Goal: Task Accomplishment & Management: Use online tool/utility

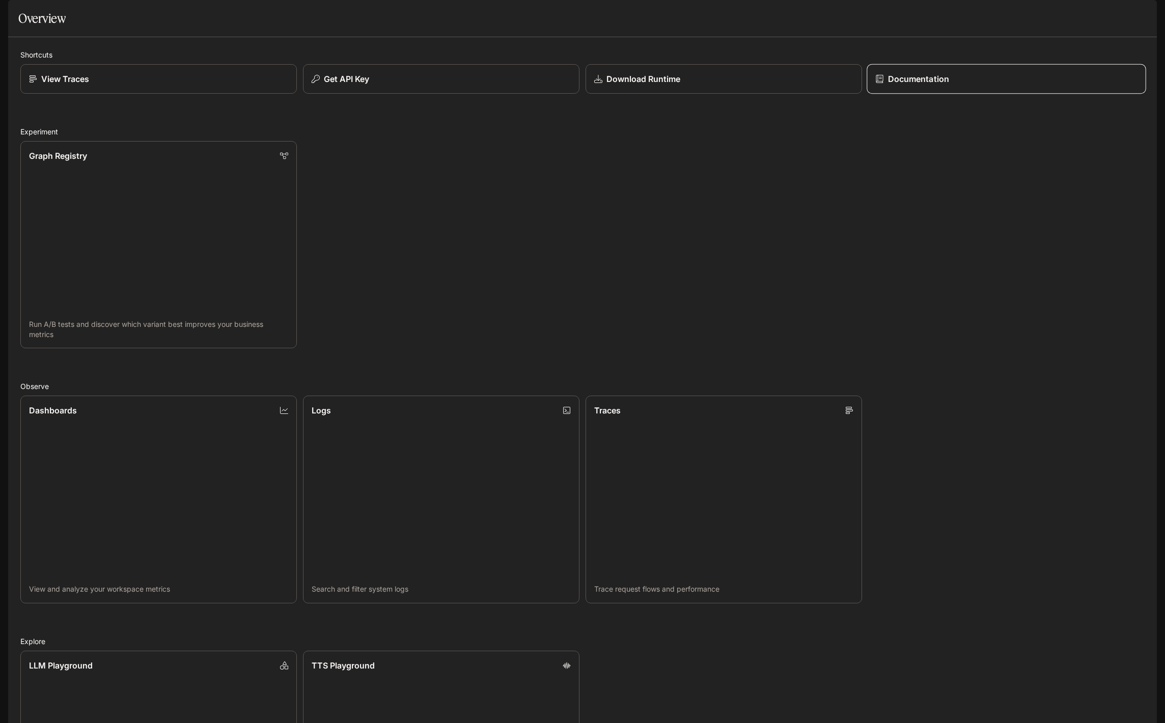
click at [971, 94] on link "Documentation" at bounding box center [1006, 79] width 279 height 30
click at [227, 85] on div "View Traces" at bounding box center [158, 79] width 262 height 12
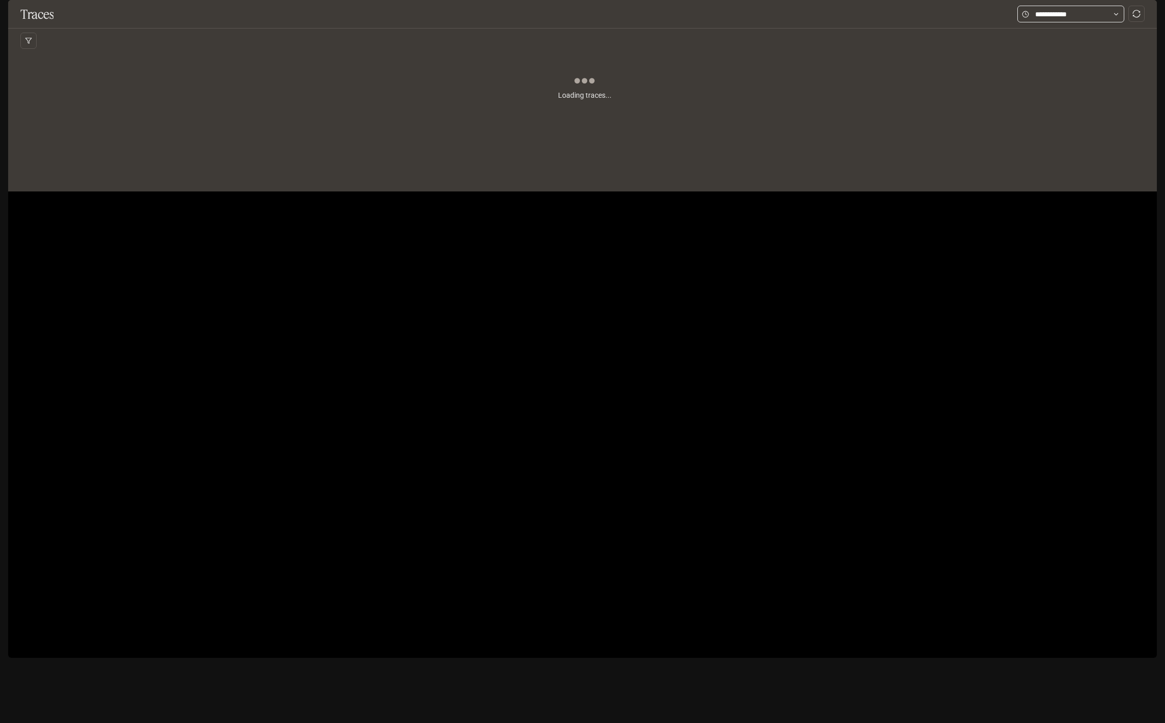
click at [1068, 22] on span at bounding box center [1070, 14] width 107 height 17
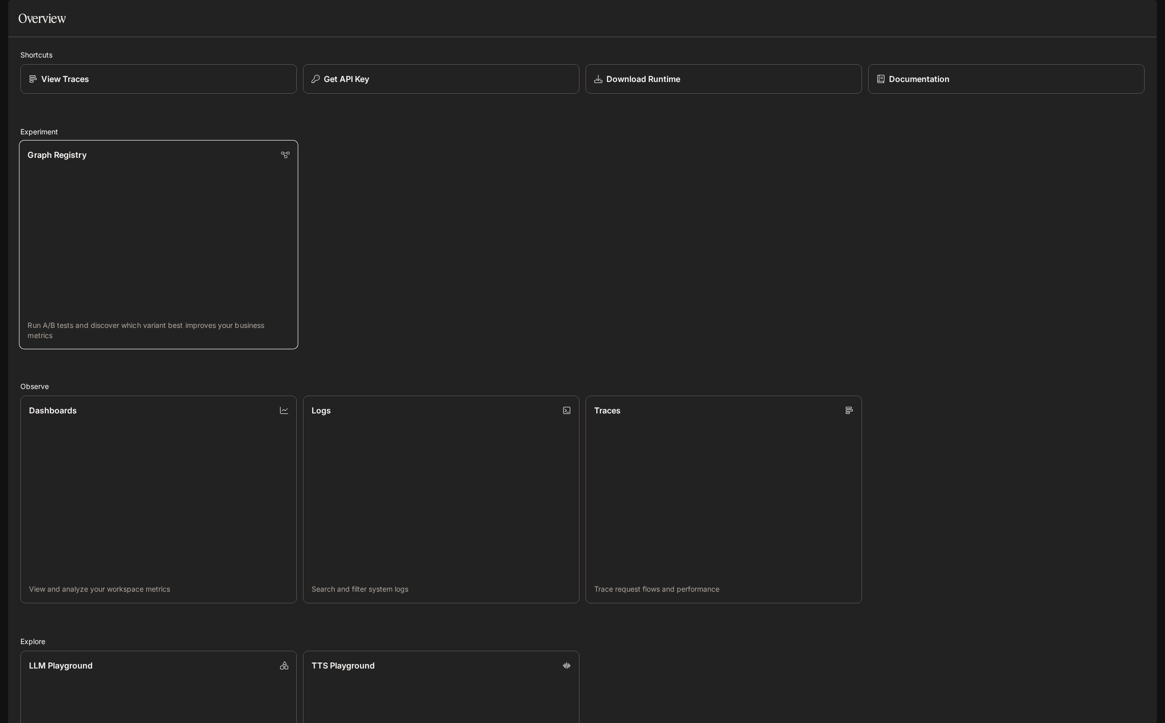
click at [181, 316] on link "Graph Registry Run A/B tests and discover which variant best improves your busi…" at bounding box center [158, 244] width 279 height 209
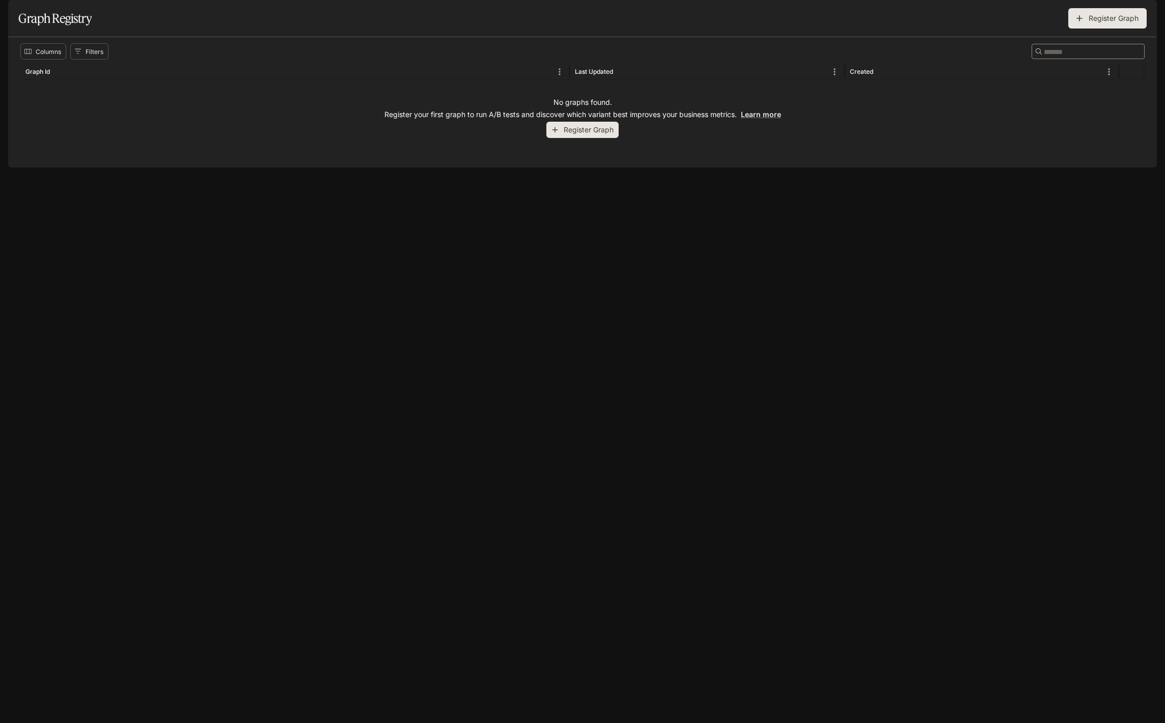
click at [563, 138] on button "Register Graph" at bounding box center [582, 130] width 72 height 17
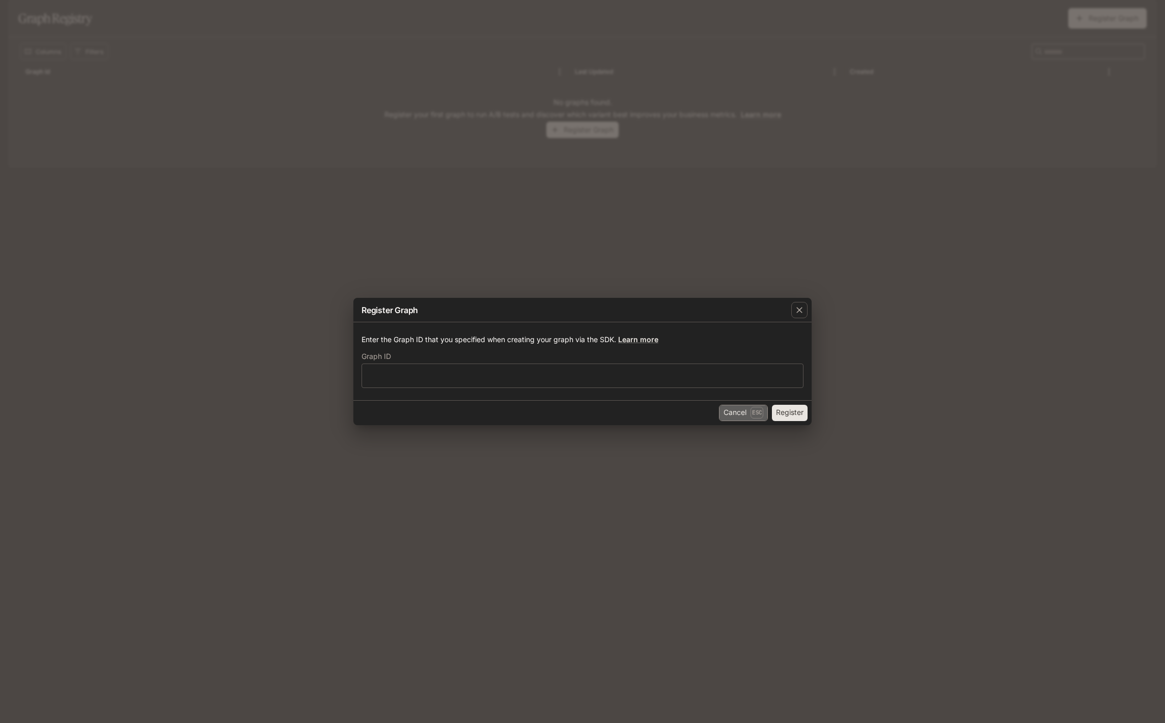
click at [733, 417] on button "Cancel Esc" at bounding box center [743, 413] width 49 height 16
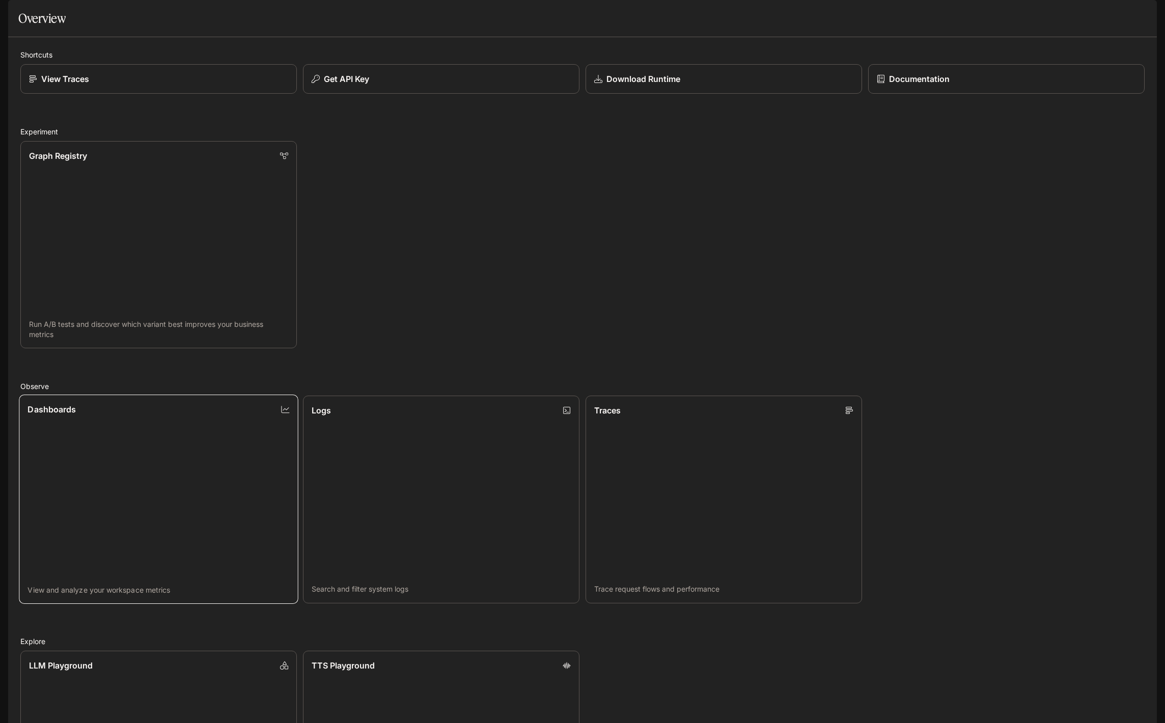
scroll to position [35, 0]
click at [246, 461] on link "Dashboards View and analyze your workspace metrics" at bounding box center [158, 499] width 279 height 209
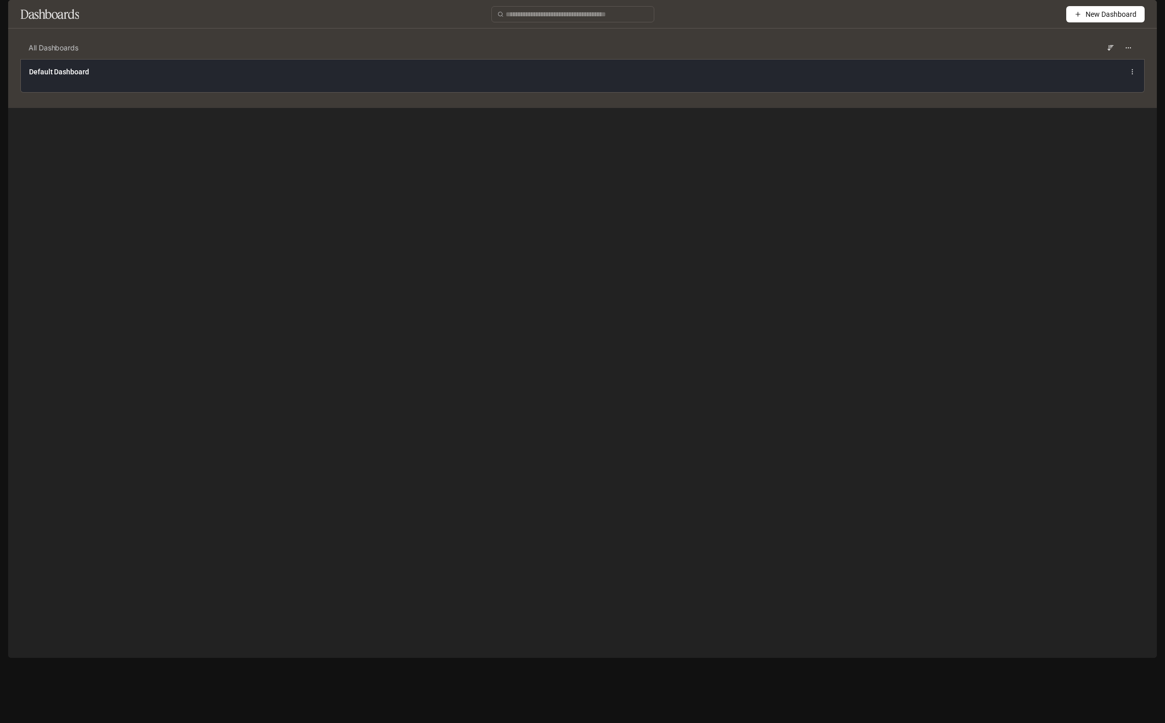
click at [516, 92] on div "Default Dashboard" at bounding box center [582, 75] width 1123 height 33
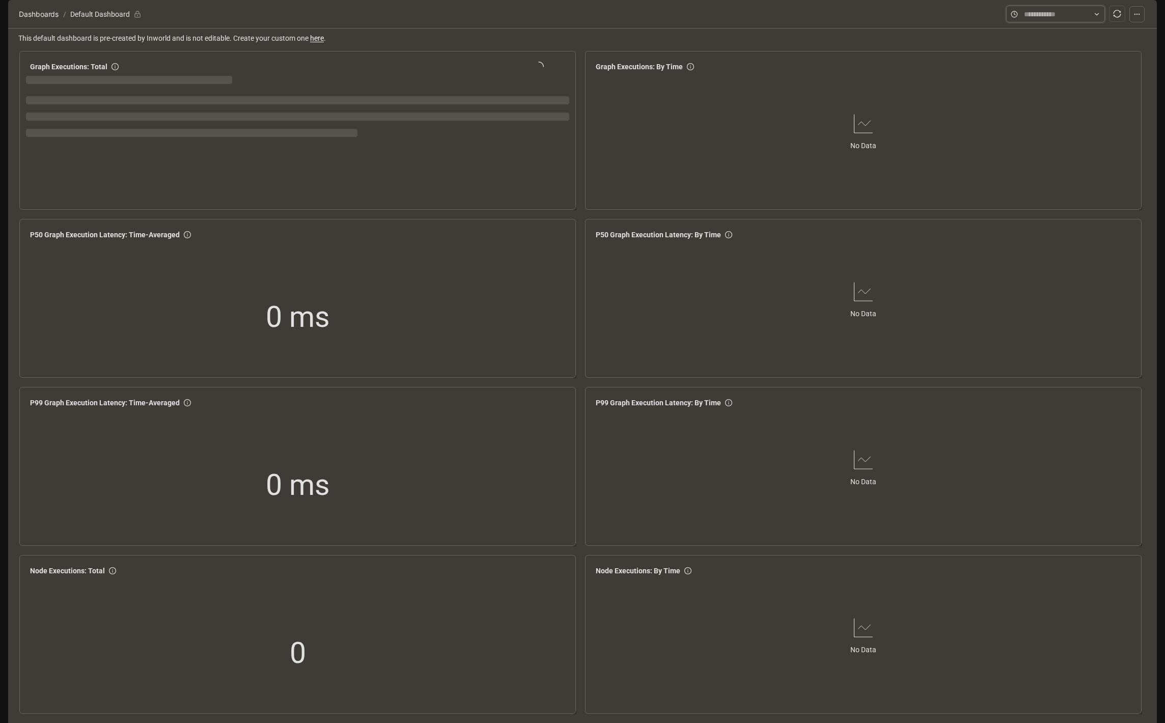
click at [1040, 20] on input "text" at bounding box center [1055, 14] width 63 height 11
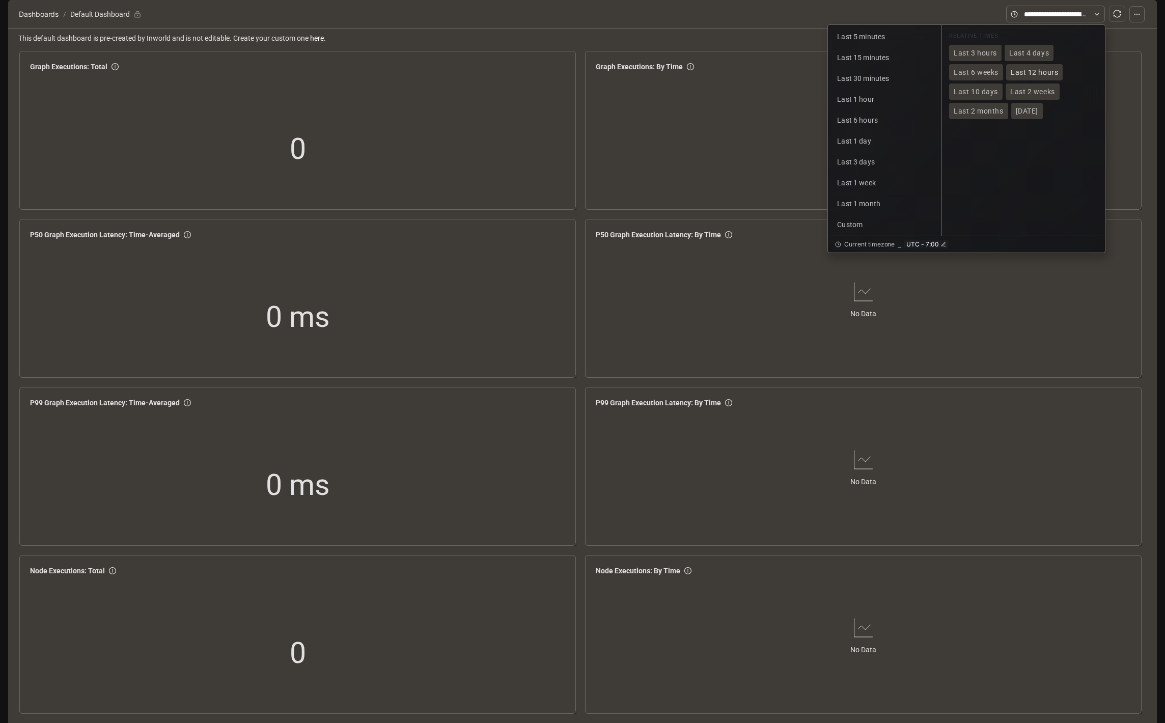
click at [1021, 77] on span "Last 12 hours" at bounding box center [1034, 72] width 47 height 9
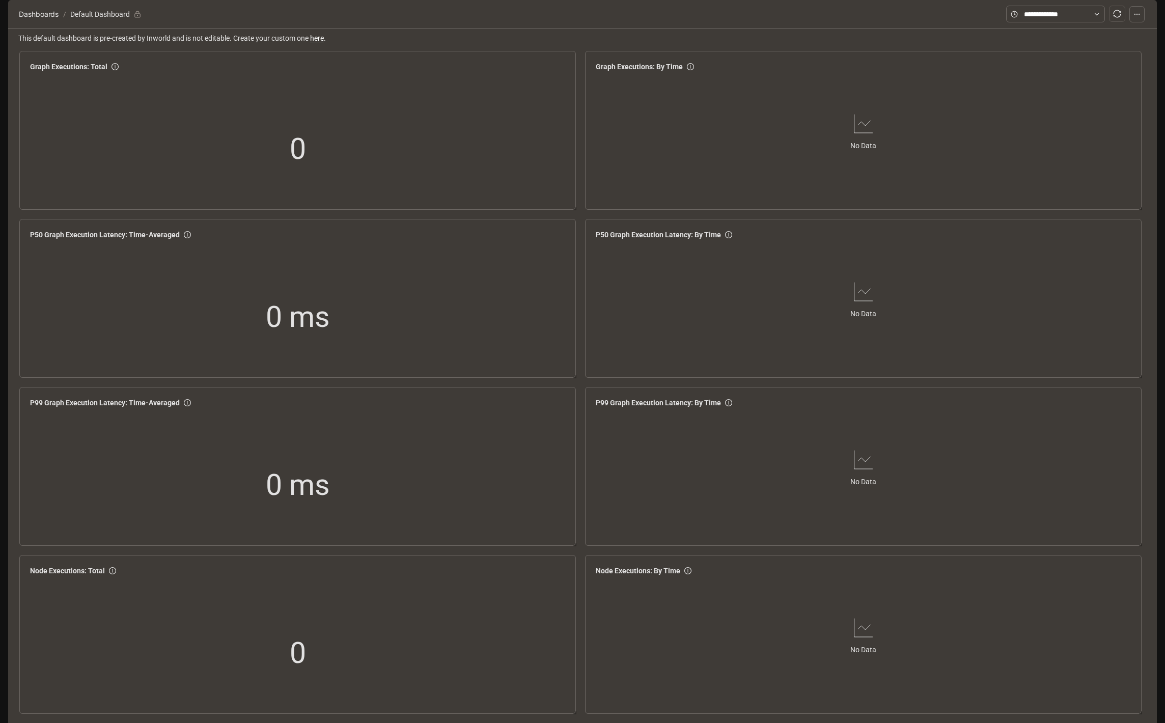
click at [1115, 18] on icon "sync" at bounding box center [1117, 14] width 8 height 8
click at [1100, 18] on icon at bounding box center [1096, 14] width 7 height 7
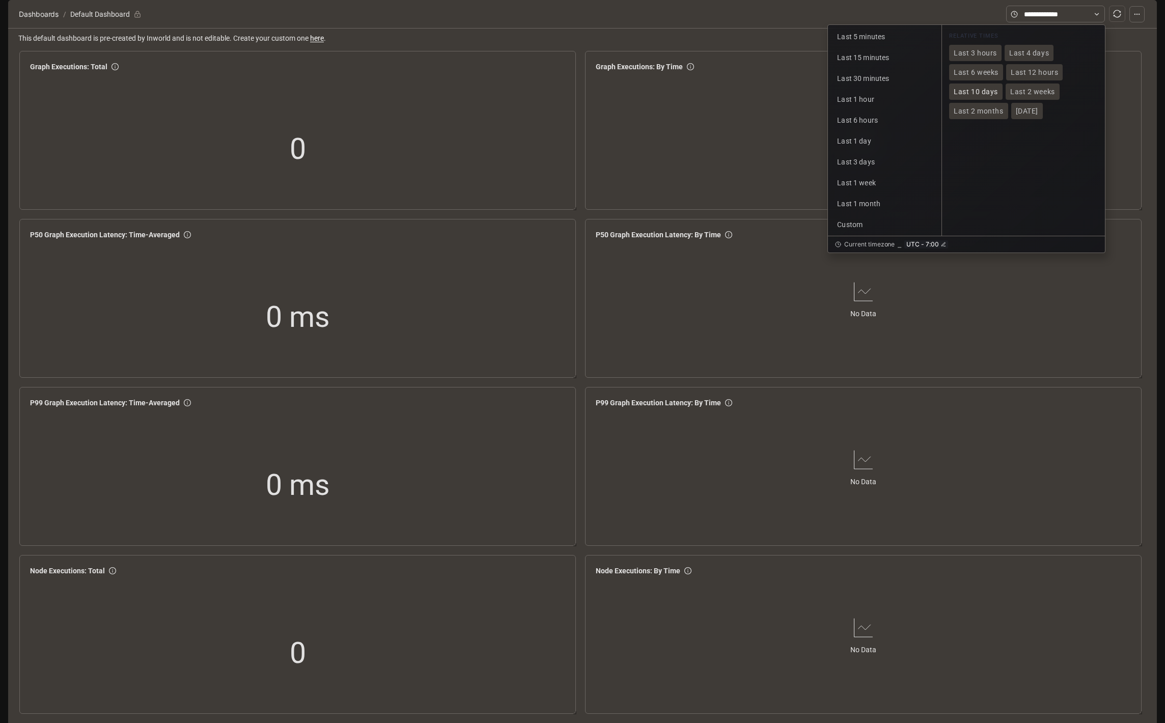
click at [962, 96] on span "Last 10 days" at bounding box center [976, 92] width 44 height 9
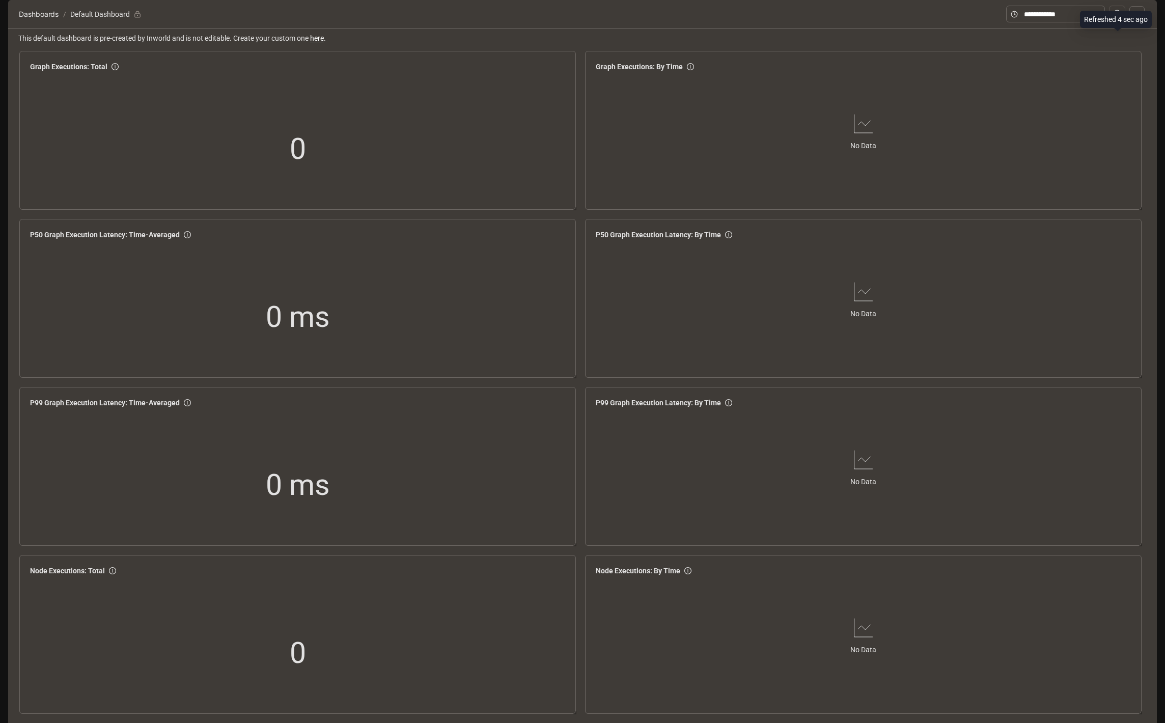
click at [1122, 22] on button "button" at bounding box center [1117, 14] width 16 height 16
click at [324, 42] on link "here" at bounding box center [317, 38] width 14 height 8
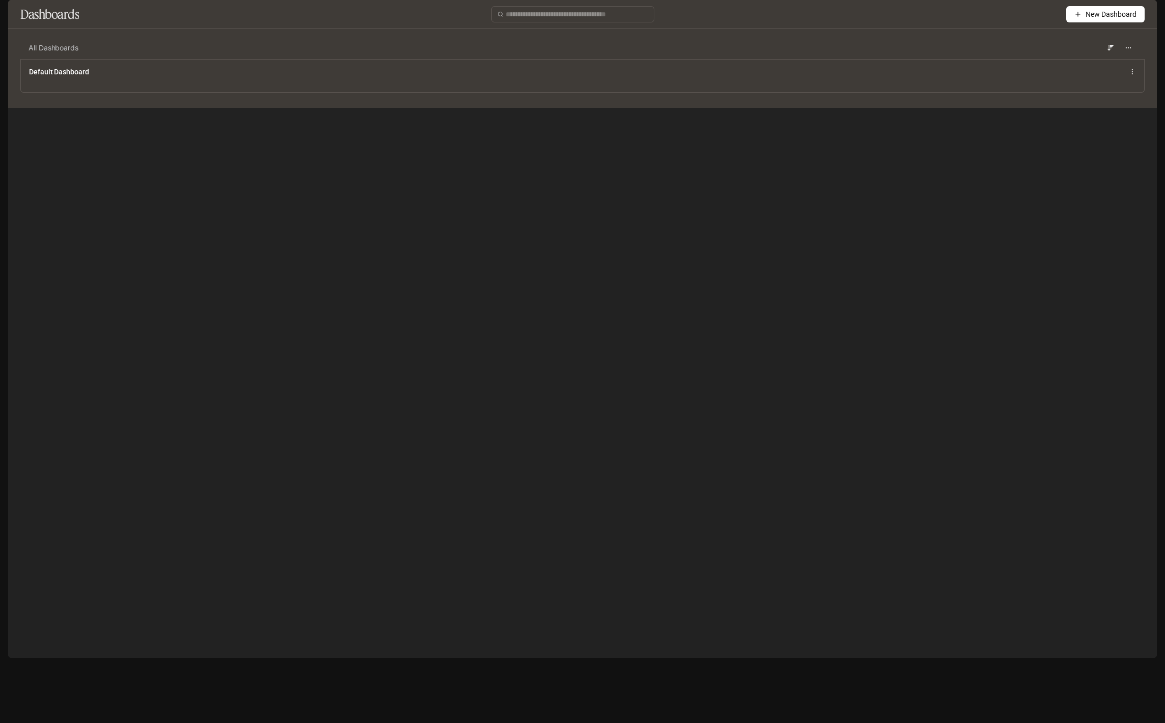
click at [1074, 18] on icon "button" at bounding box center [1077, 14] width 7 height 7
click at [1084, 67] on div "Create dashboard" at bounding box center [1093, 64] width 85 height 11
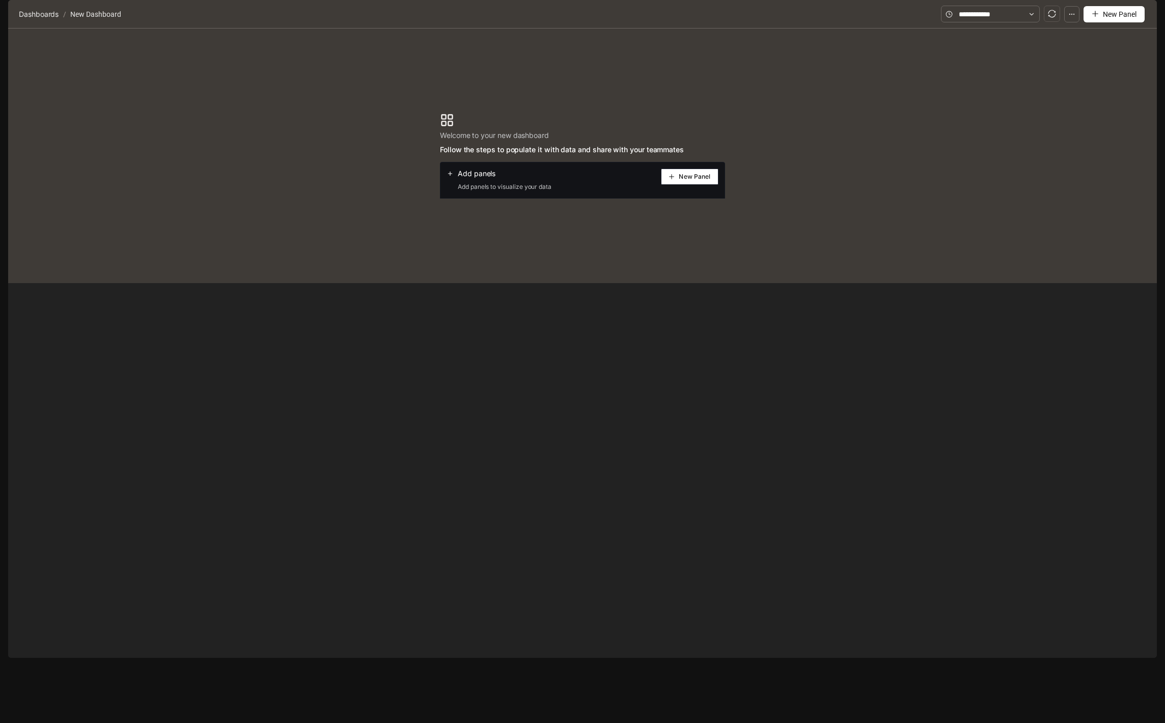
click at [675, 185] on button "New Panel" at bounding box center [690, 177] width 58 height 16
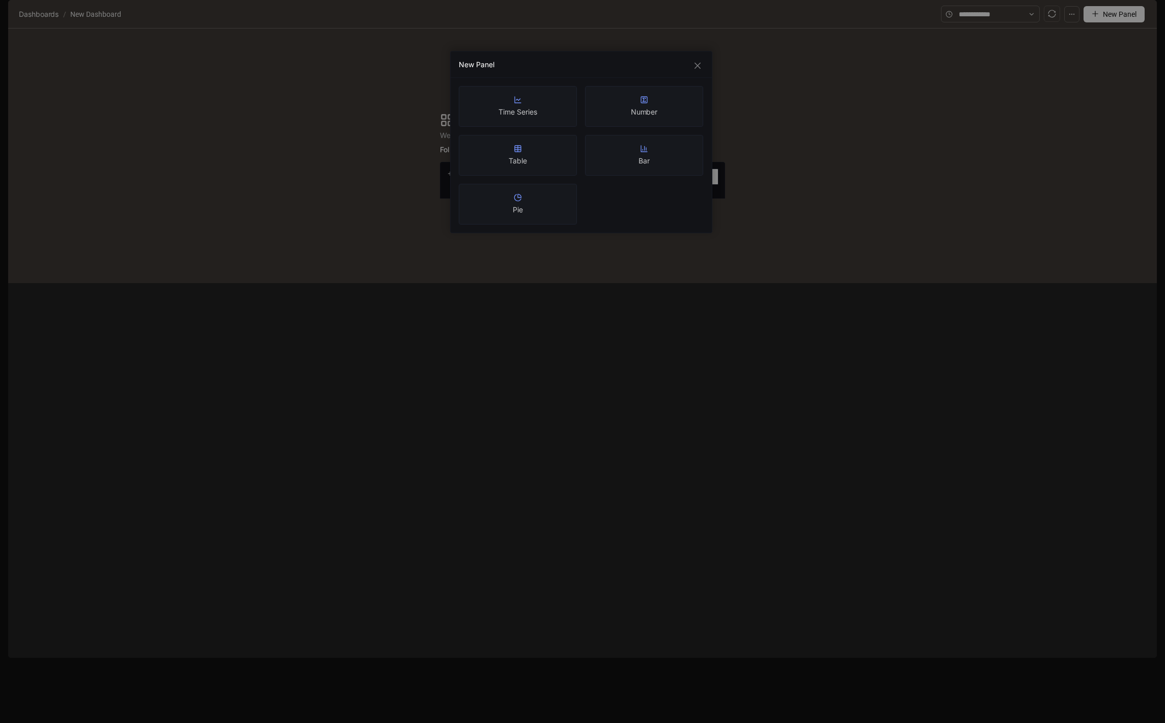
click at [542, 196] on div "Pie" at bounding box center [518, 204] width 118 height 41
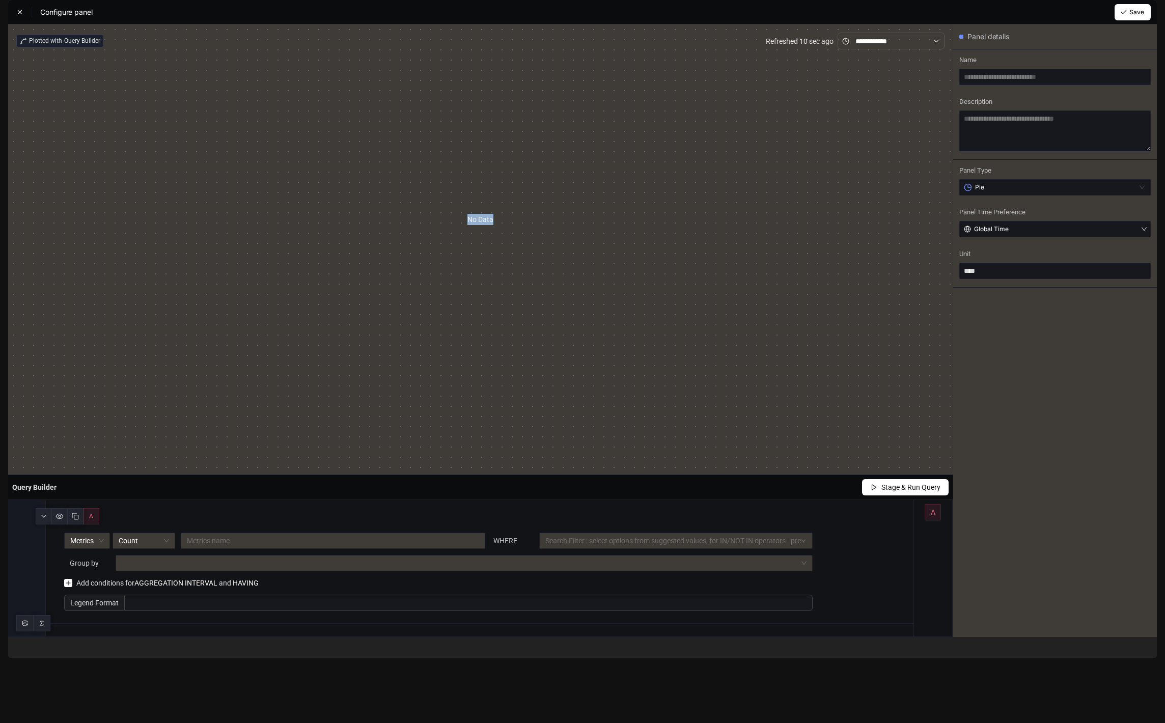
drag, startPoint x: 214, startPoint y: 245, endPoint x: 272, endPoint y: 297, distance: 77.9
click at [273, 297] on div "No Data" at bounding box center [480, 219] width 928 height 340
click at [302, 279] on div "No Data" at bounding box center [480, 219] width 928 height 340
click at [171, 421] on div "Plotted with Query Builder Refreshed 12 sec ago No Data" at bounding box center [480, 250] width 928 height 434
click at [369, 548] on input "search" at bounding box center [333, 540] width 292 height 15
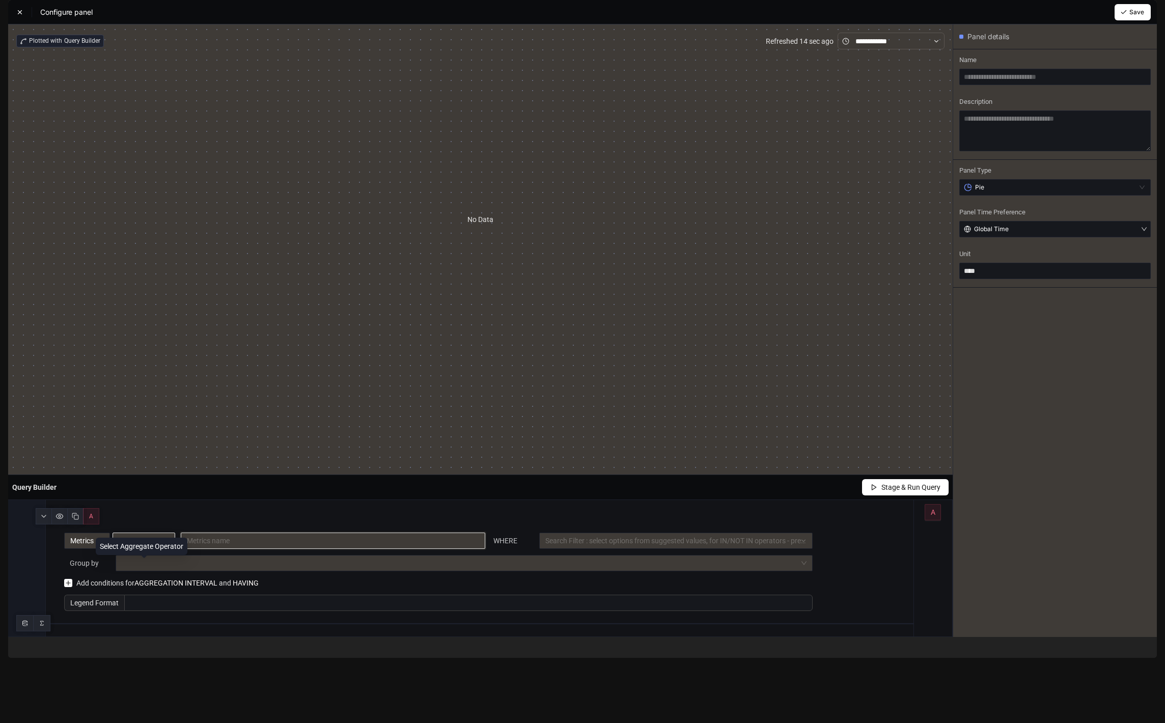
click at [145, 548] on span "Count" at bounding box center [144, 540] width 50 height 15
click at [364, 285] on div "No Data" at bounding box center [480, 219] width 928 height 340
click at [21, 17] on div "Configure panel" at bounding box center [54, 12] width 76 height 10
click at [19, 14] on icon at bounding box center [20, 12] width 4 height 4
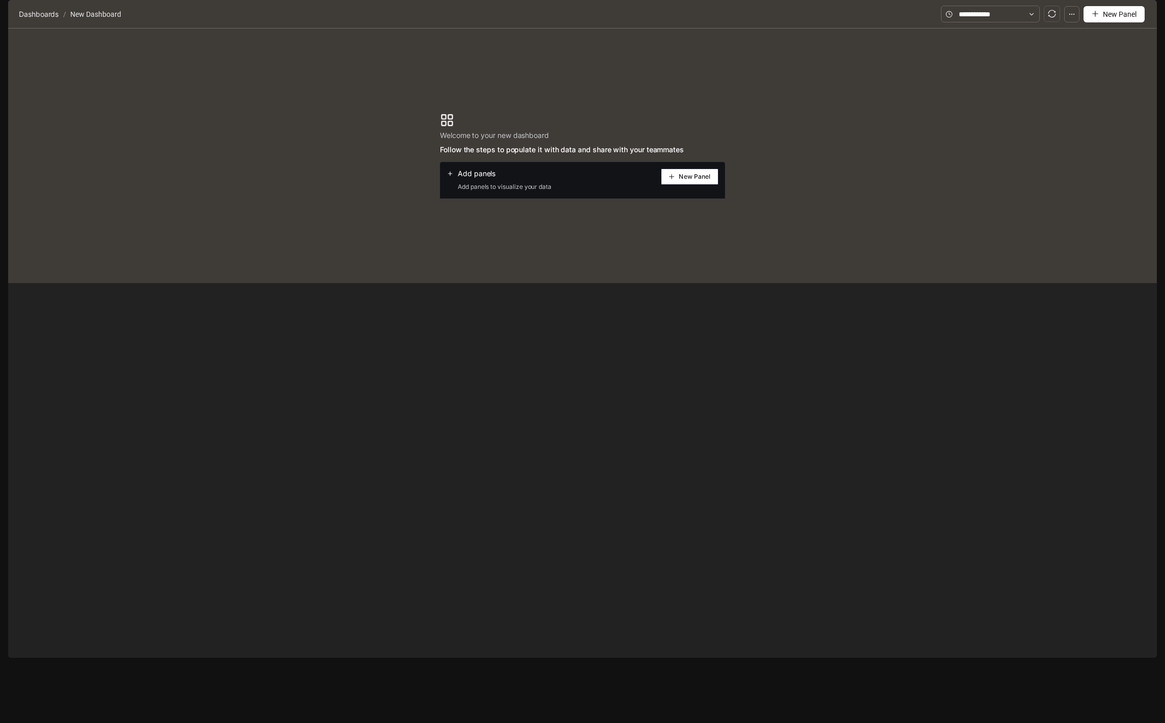
click at [28, 24] on section "Dashboards / New Dashboard" at bounding box center [478, 14] width 925 height 19
click at [29, 20] on span "Dashboards" at bounding box center [39, 14] width 40 height 12
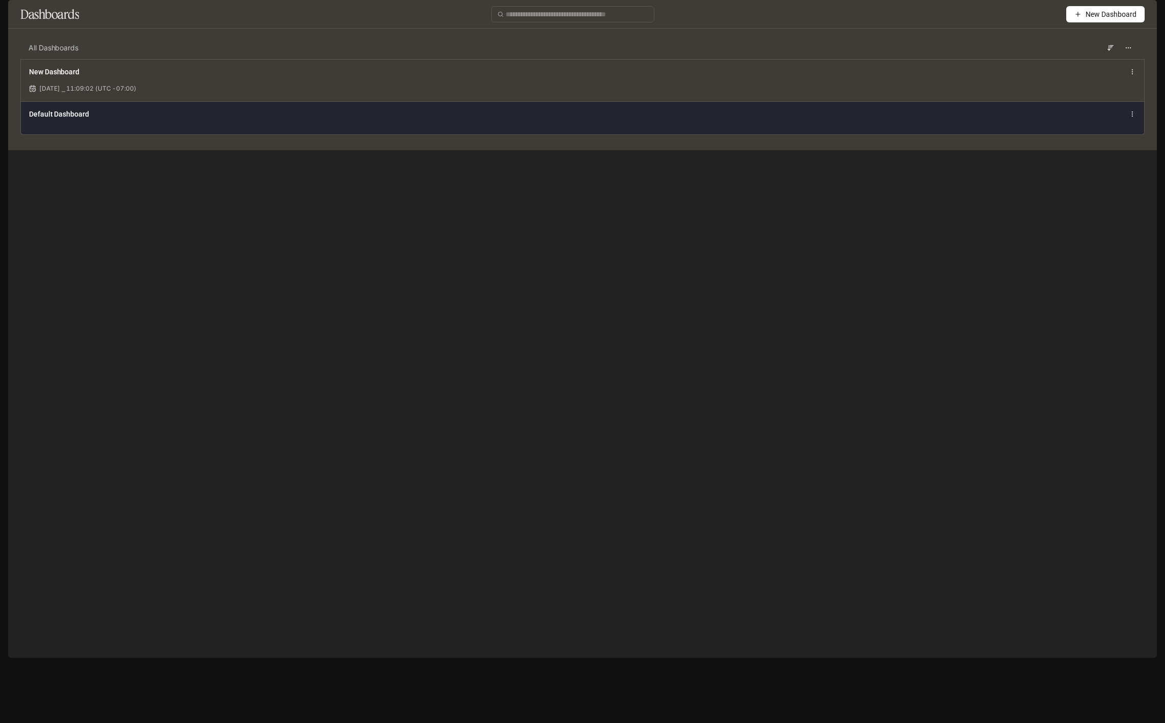
click at [71, 119] on span "Default Dashboard" at bounding box center [59, 114] width 60 height 10
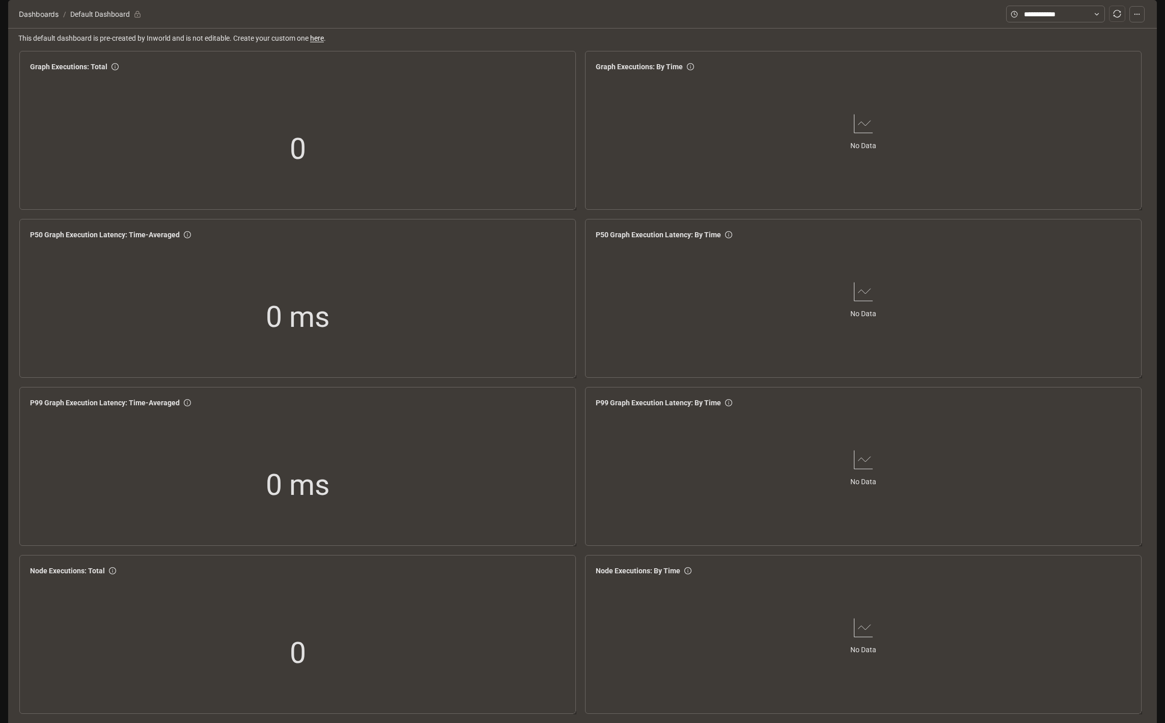
scroll to position [935, 0]
